Goal: Browse casually: Explore the website without a specific task or goal

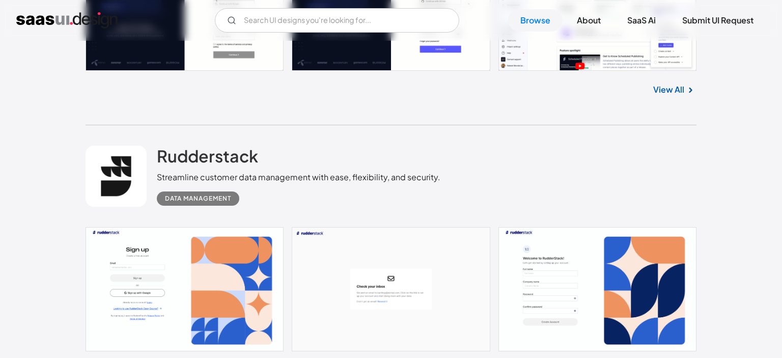
scroll to position [26855, 0]
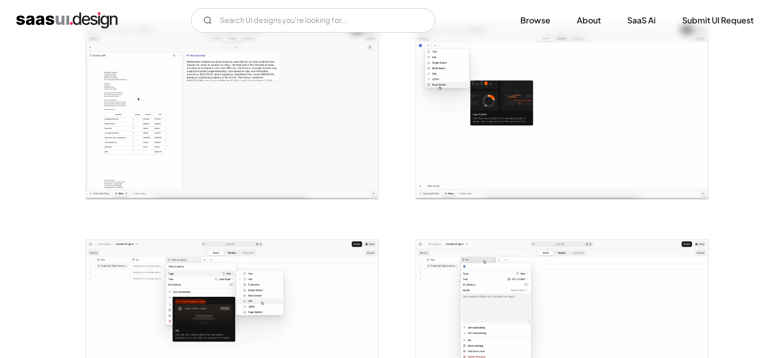
scroll to position [484, 0]
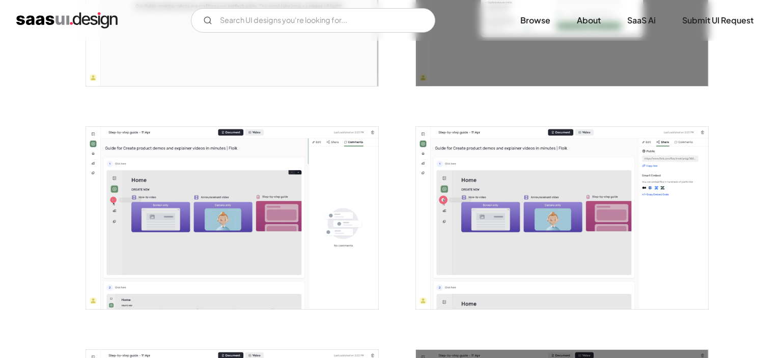
scroll to position [1021, 0]
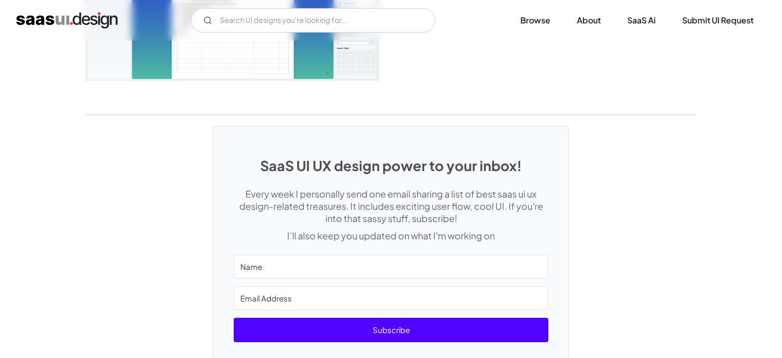
scroll to position [2670, 0]
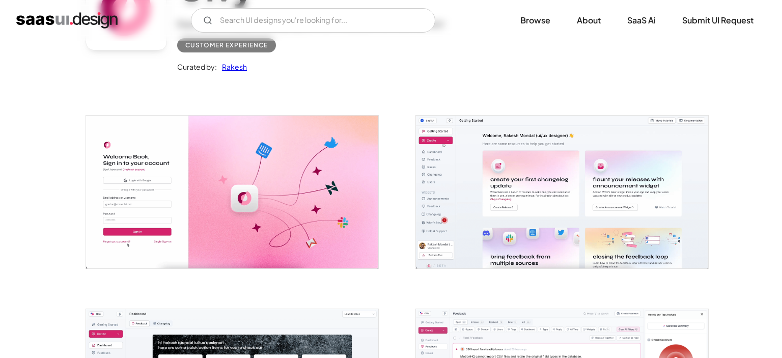
scroll to position [107, 0]
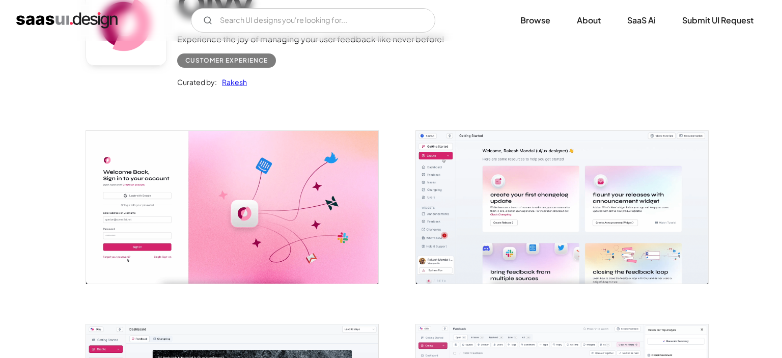
click at [523, 179] on img "open lightbox" at bounding box center [562, 207] width 292 height 152
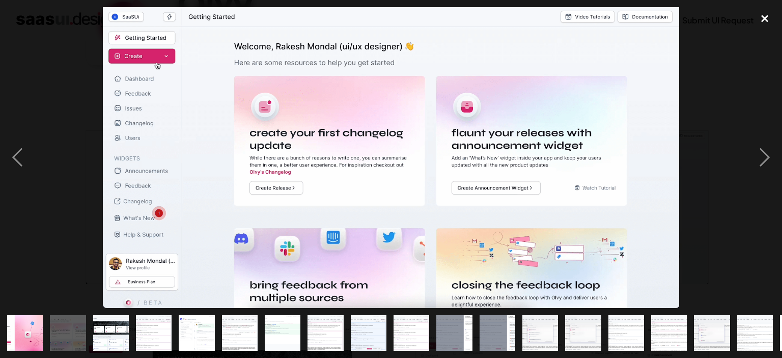
click at [763, 21] on div "close lightbox" at bounding box center [765, 18] width 35 height 22
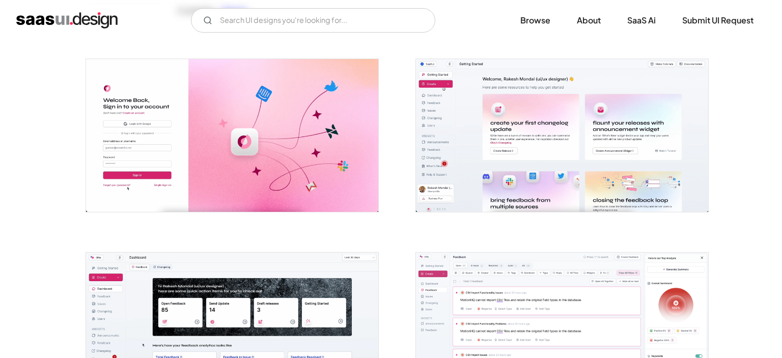
scroll to position [161, 0]
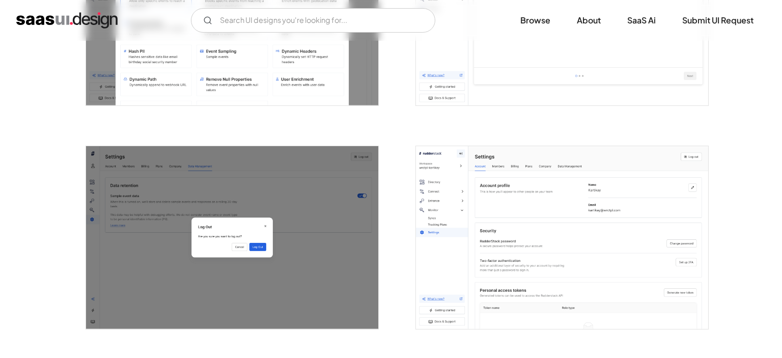
scroll to position [1843, 0]
